Goal: Find specific page/section: Find specific page/section

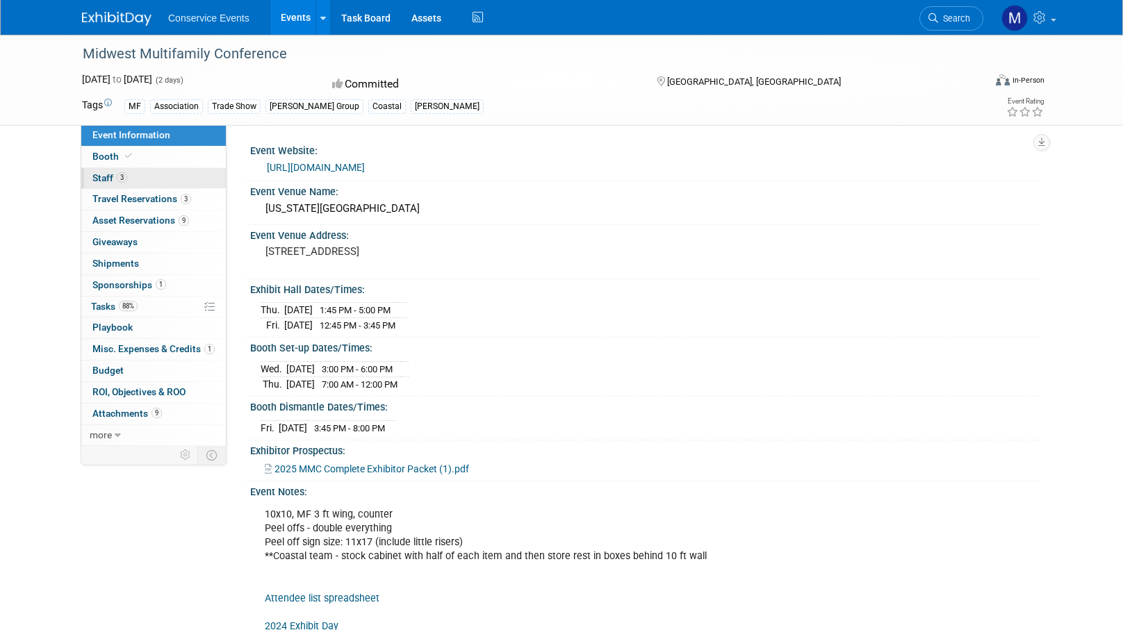
click at [147, 183] on link "3 Staff 3" at bounding box center [153, 178] width 145 height 21
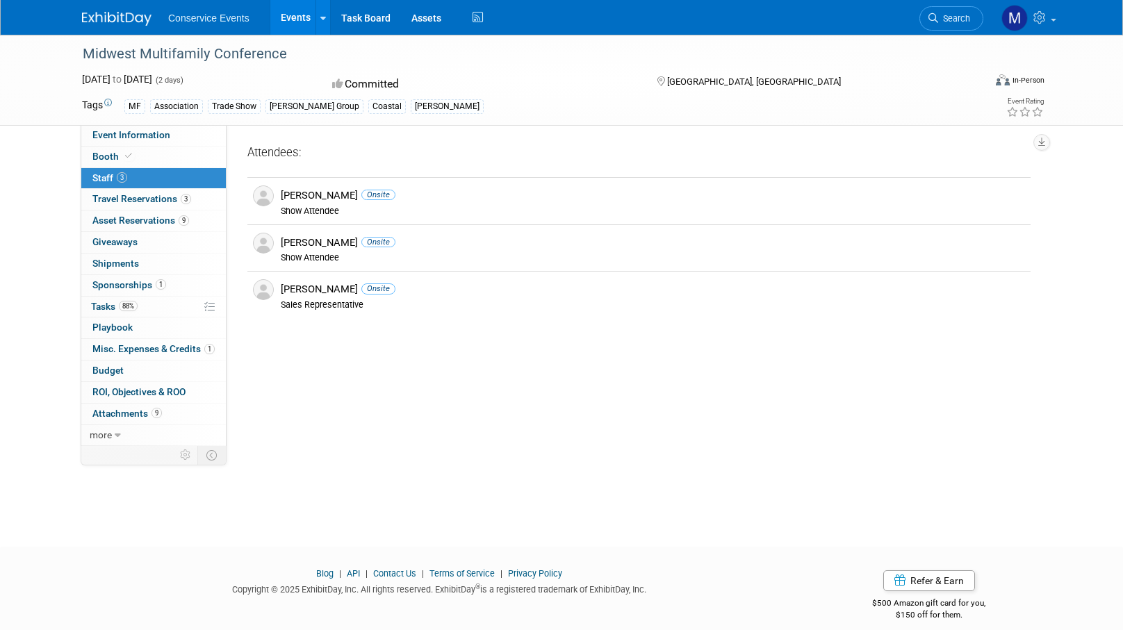
drag, startPoint x: 286, startPoint y: 56, endPoint x: 76, endPoint y: 56, distance: 209.9
click at [76, 56] on div "Midwest Multifamily Conference" at bounding box center [522, 54] width 901 height 38
copy div "Midwest Multifamily Conference"
drag, startPoint x: 311, startPoint y: 195, endPoint x: 281, endPoint y: 195, distance: 29.9
click at [281, 195] on div "[PERSON_NAME] Onsite" at bounding box center [653, 195] width 744 height 13
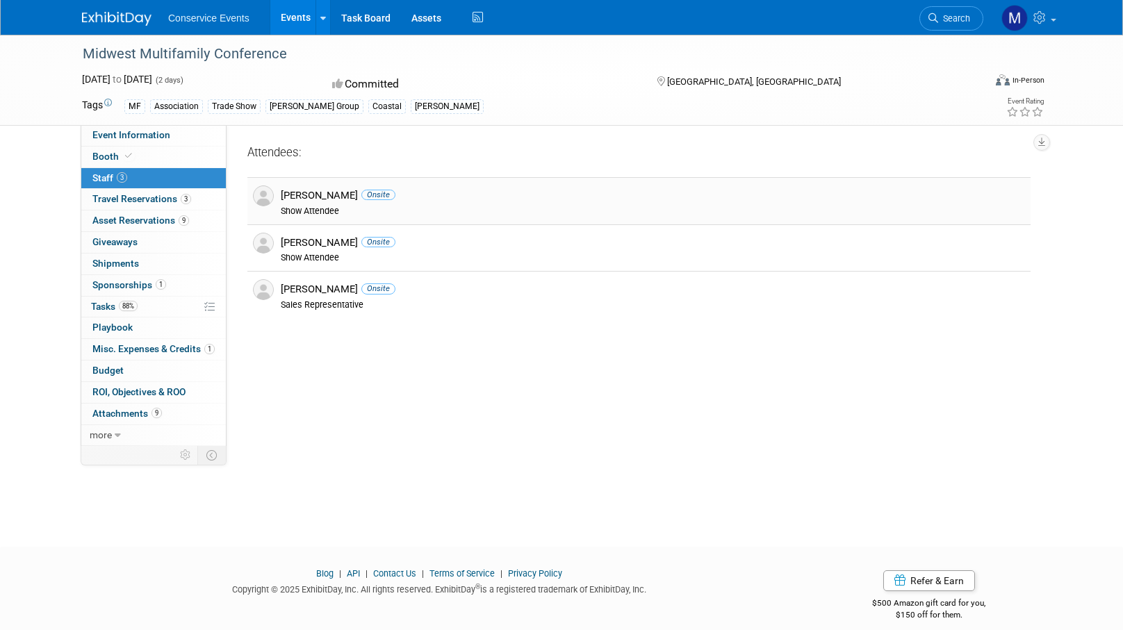
copy div "Caitlin"
click at [323, 197] on div "[PERSON_NAME] Onsite" at bounding box center [653, 195] width 744 height 13
drag, startPoint x: 335, startPoint y: 197, endPoint x: 281, endPoint y: 197, distance: 53.5
click at [281, 197] on div "[PERSON_NAME] Onsite" at bounding box center [653, 195] width 744 height 13
copy div "[PERSON_NAME]"
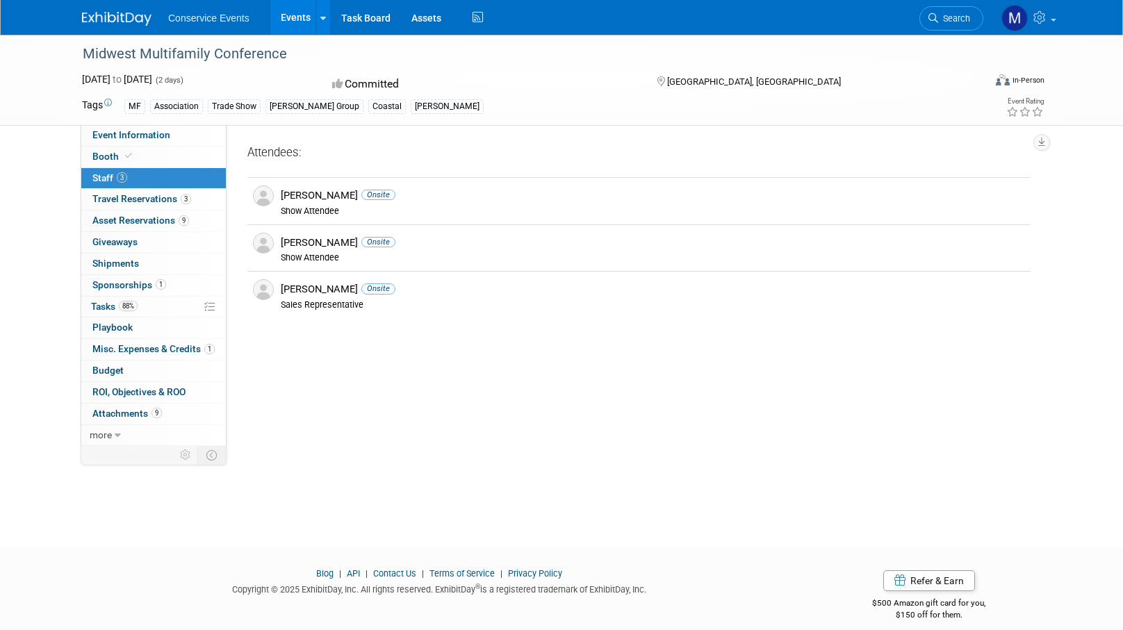
drag, startPoint x: 288, startPoint y: 54, endPoint x: 79, endPoint y: 52, distance: 209.9
click at [79, 52] on div "Midwest Multifamily Conference" at bounding box center [520, 54] width 885 height 25
copy div "Midwest Multifamily Conference"
click at [726, 81] on span "[GEOGRAPHIC_DATA], [GEOGRAPHIC_DATA]" at bounding box center [754, 81] width 174 height 10
drag, startPoint x: 736, startPoint y: 81, endPoint x: 666, endPoint y: 81, distance: 70.2
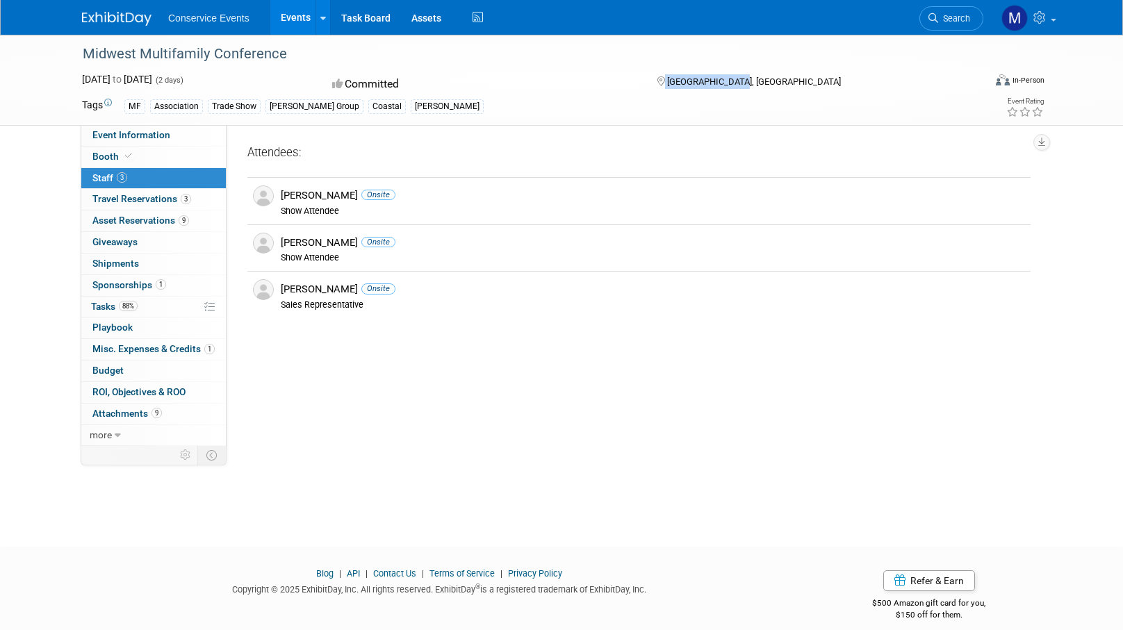
click at [666, 81] on div "[GEOGRAPHIC_DATA], [GEOGRAPHIC_DATA]" at bounding box center [767, 80] width 225 height 17
copy div "[GEOGRAPHIC_DATA], [GEOGRAPHIC_DATA]"
drag, startPoint x: 363, startPoint y: 291, endPoint x: 284, endPoint y: 290, distance: 79.2
click at [284, 290] on div "[PERSON_NAME] Onsite" at bounding box center [653, 289] width 744 height 13
copy div "[PERSON_NAME]"
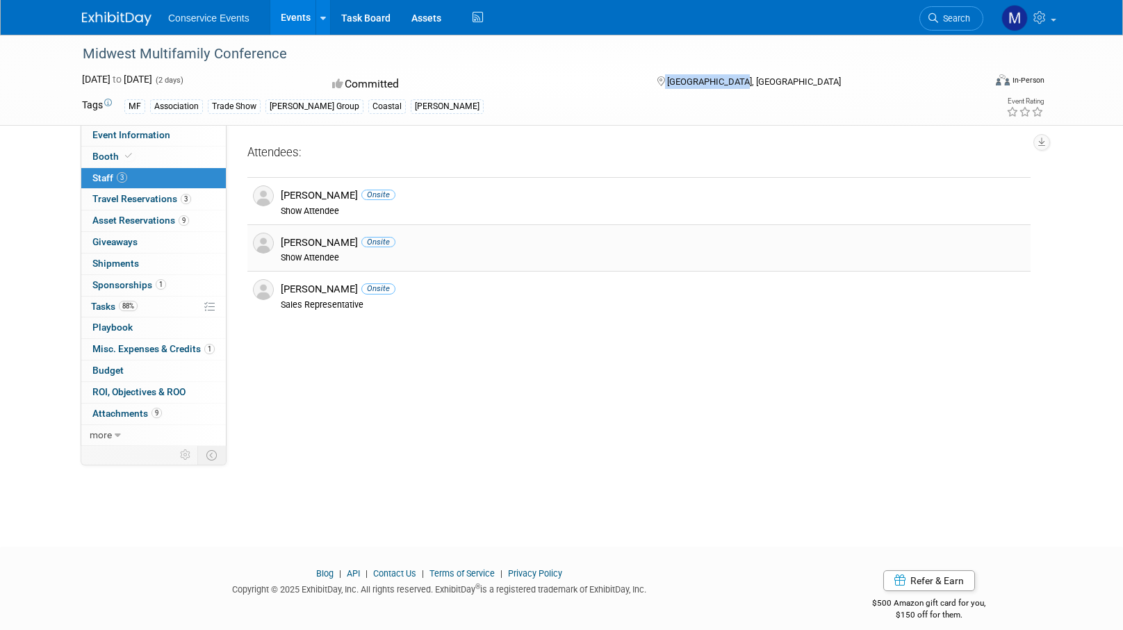
drag, startPoint x: 325, startPoint y: 242, endPoint x: 282, endPoint y: 242, distance: 42.4
click at [282, 242] on div "[PERSON_NAME] Onsite" at bounding box center [653, 242] width 744 height 13
copy div "[PERSON_NAME]"
